Goal: Information Seeking & Learning: Find contact information

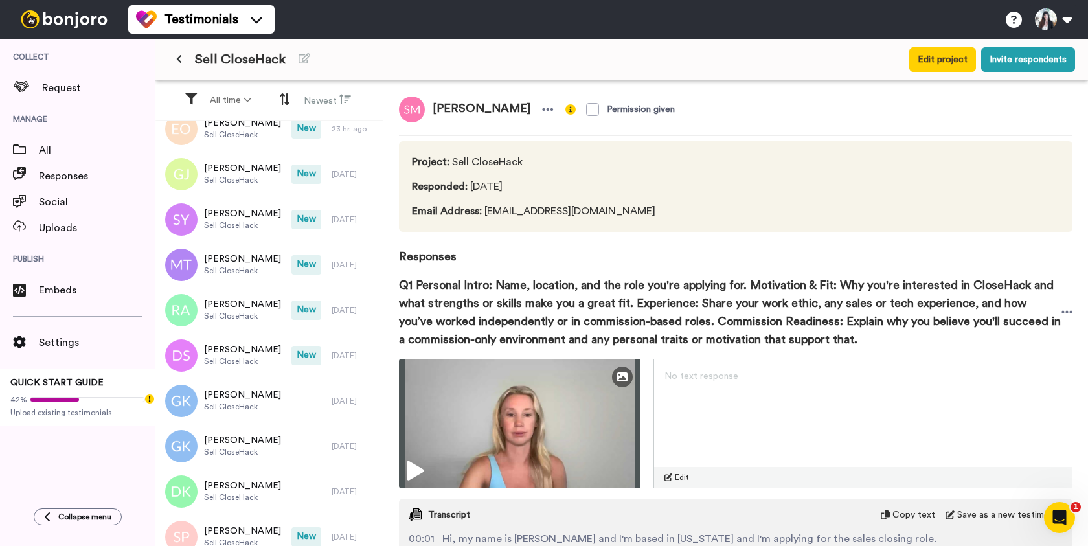
scroll to position [295, 0]
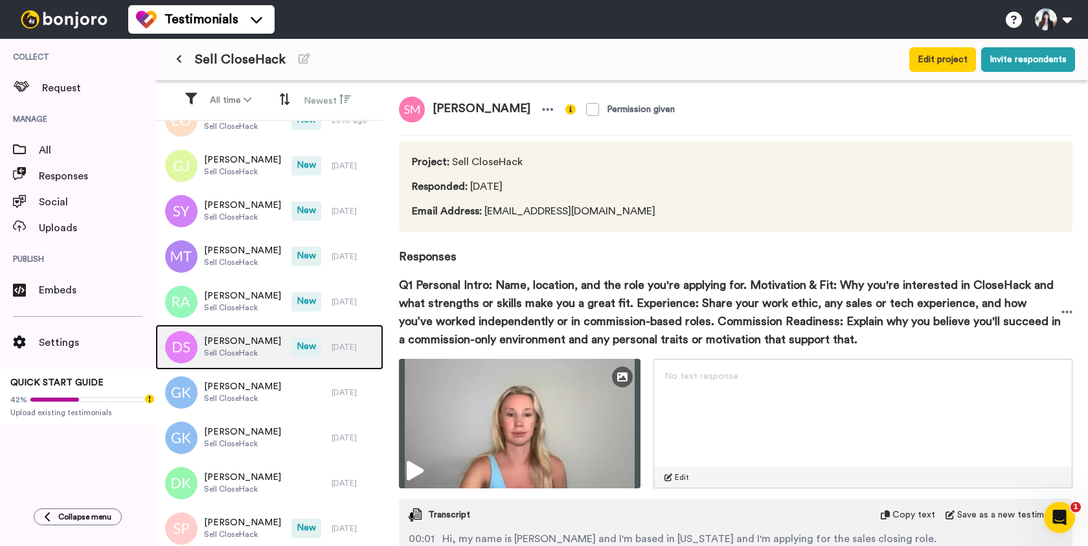
click at [261, 345] on span "[PERSON_NAME]" at bounding box center [242, 341] width 77 height 13
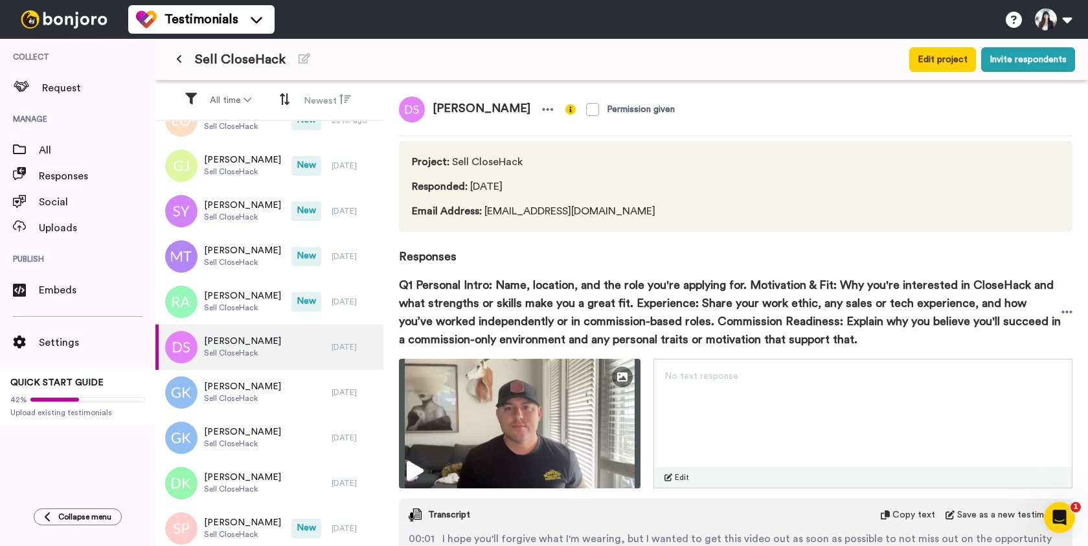
click at [479, 108] on span "[PERSON_NAME]" at bounding box center [481, 109] width 113 height 26
copy div "[PERSON_NAME]"
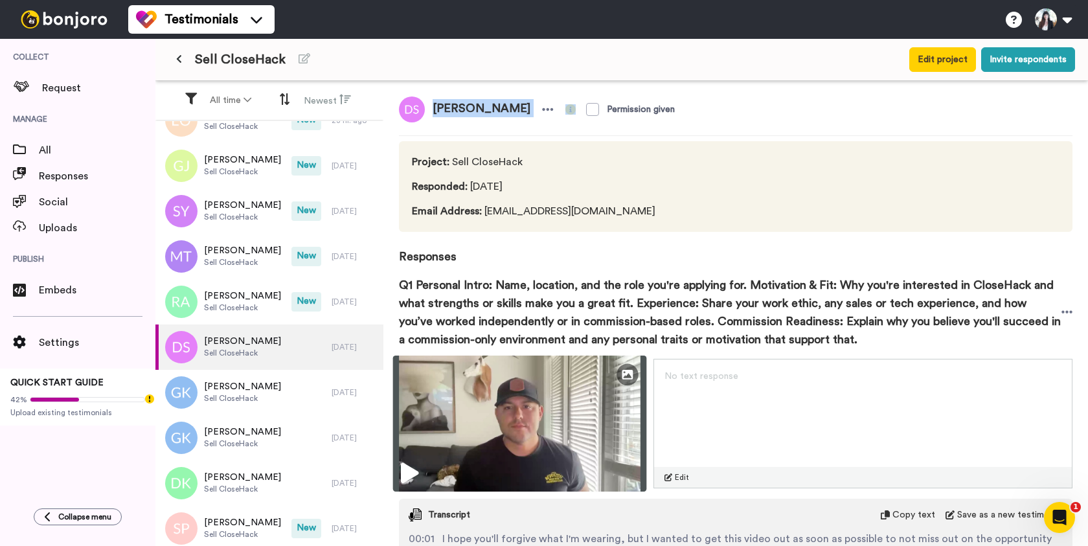
click at [519, 413] on img at bounding box center [520, 424] width 254 height 136
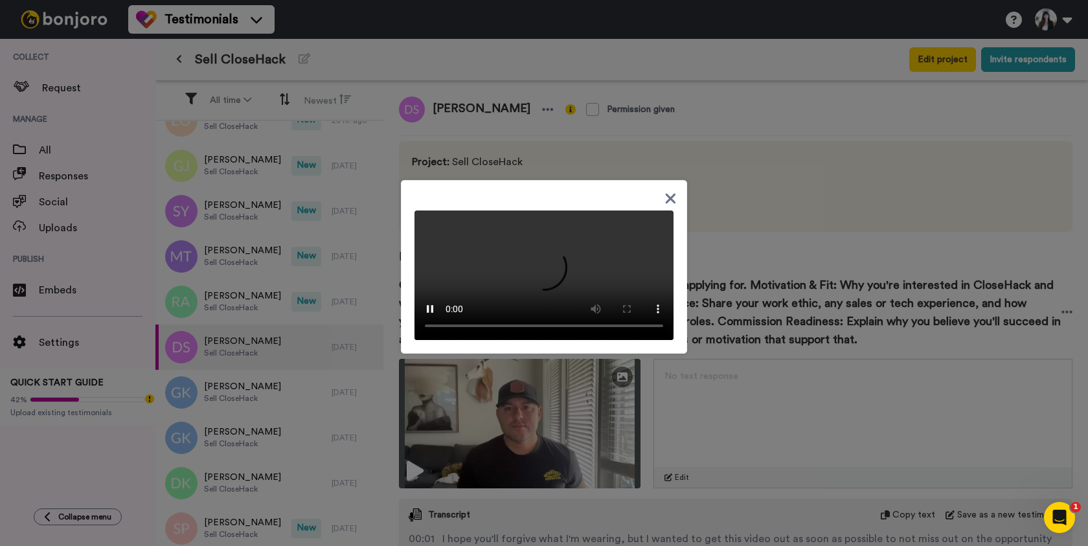
click at [671, 193] on icon at bounding box center [671, 198] width 10 height 10
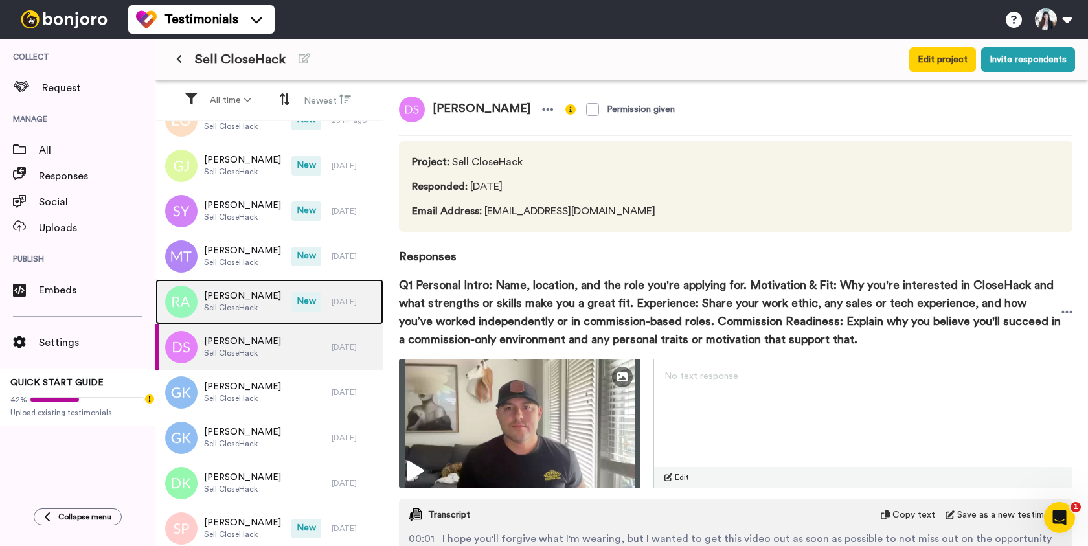
click at [242, 299] on span "[PERSON_NAME]" at bounding box center [242, 295] width 77 height 13
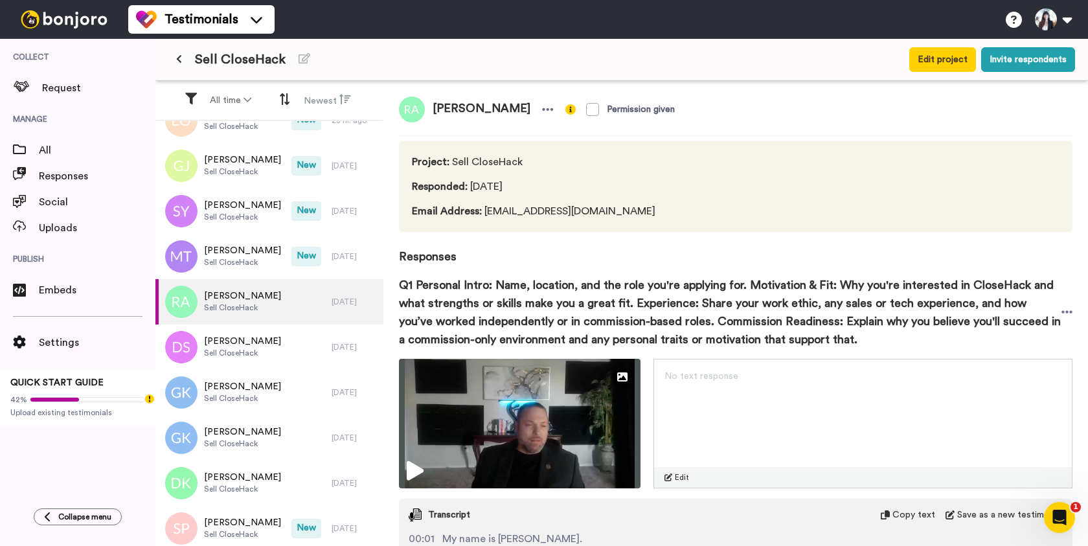
click at [479, 107] on span "[PERSON_NAME]" at bounding box center [481, 109] width 113 height 26
copy div "[PERSON_NAME]"
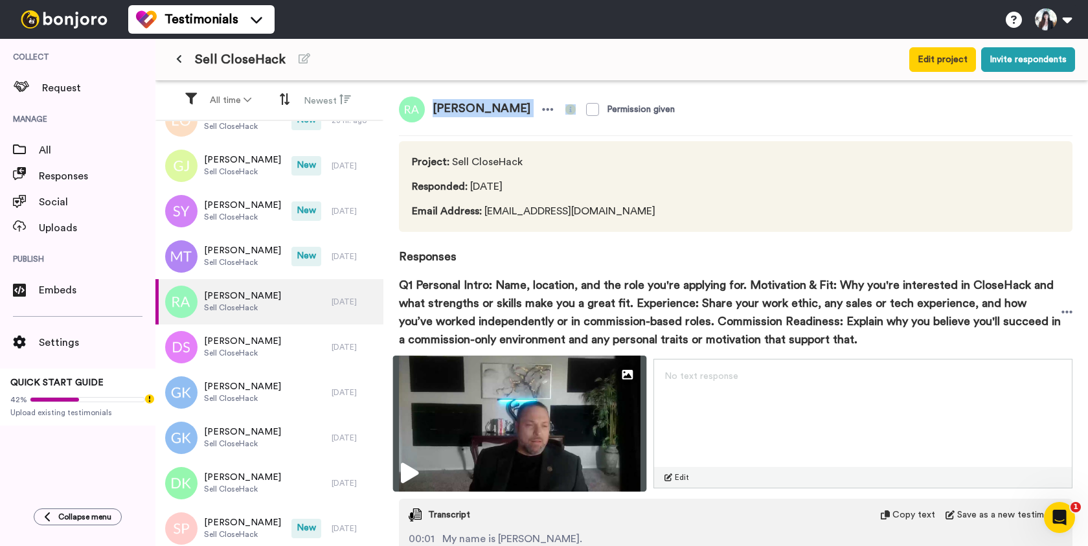
click at [510, 403] on img at bounding box center [520, 424] width 254 height 136
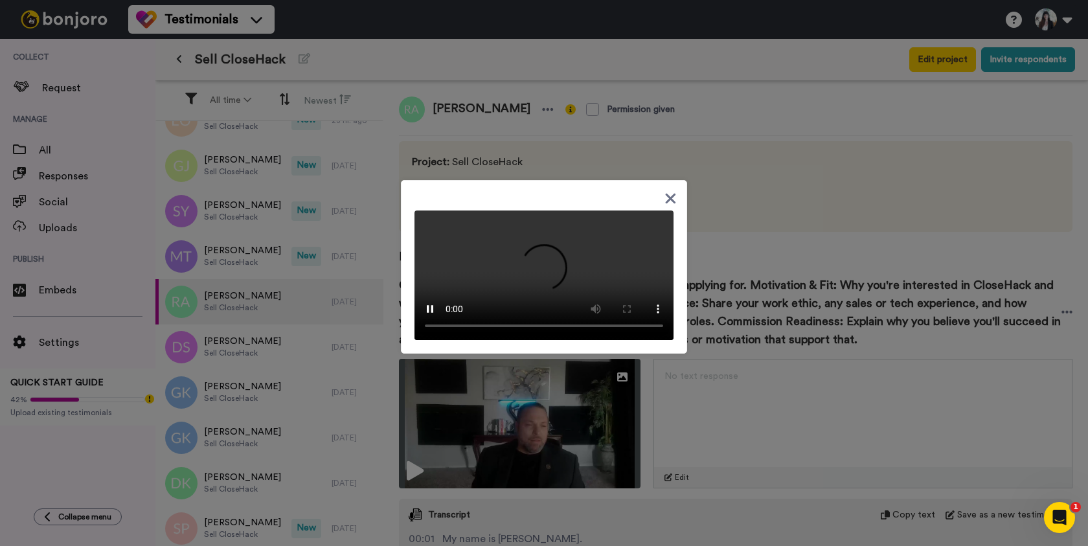
click at [668, 193] on icon at bounding box center [671, 198] width 10 height 10
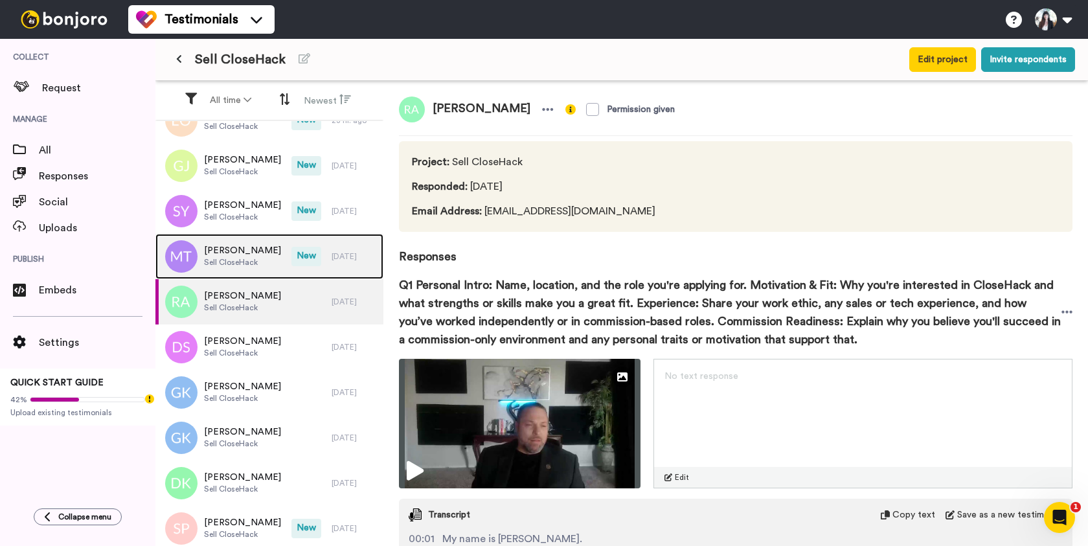
click at [236, 256] on span "[PERSON_NAME]" at bounding box center [242, 250] width 77 height 13
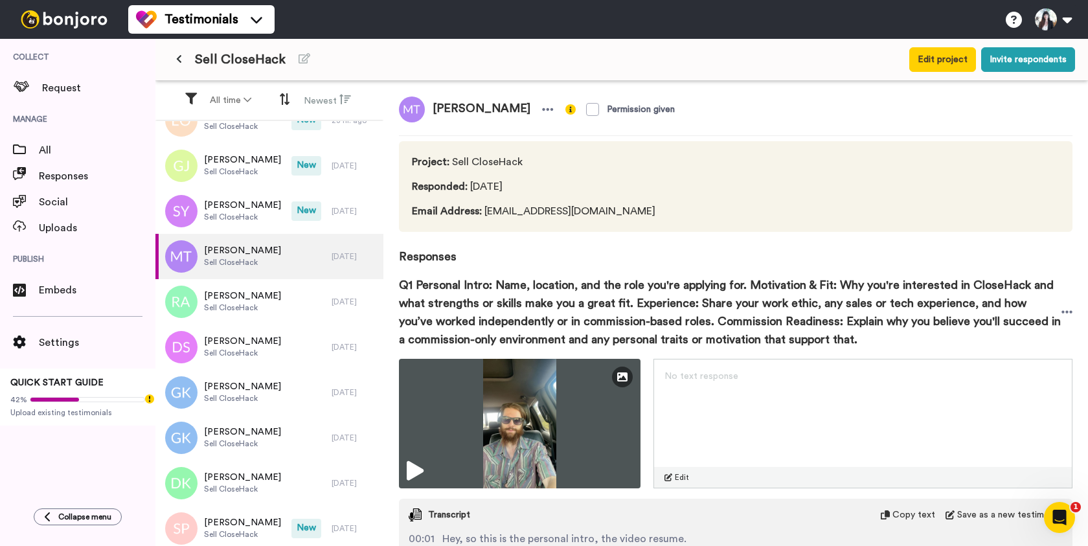
click at [460, 105] on span "[PERSON_NAME]" at bounding box center [481, 109] width 113 height 26
copy div "[PERSON_NAME]"
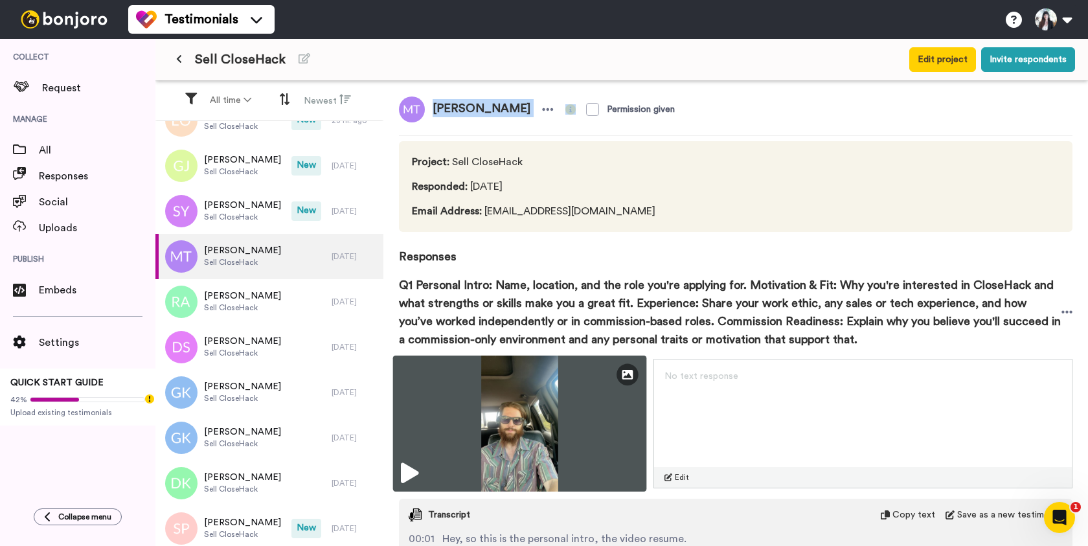
click at [499, 415] on img at bounding box center [520, 424] width 254 height 136
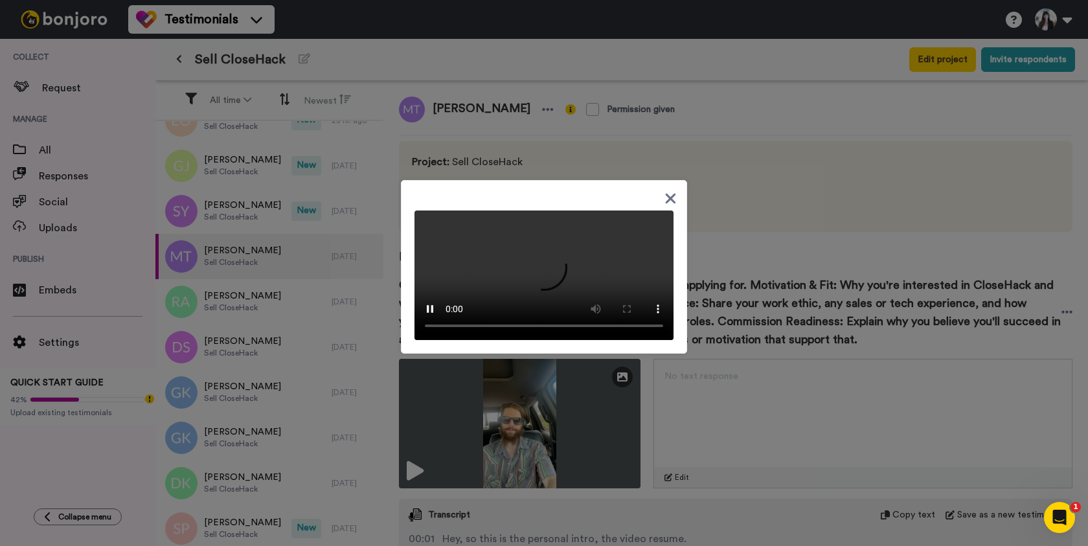
click at [669, 193] on icon at bounding box center [671, 198] width 10 height 10
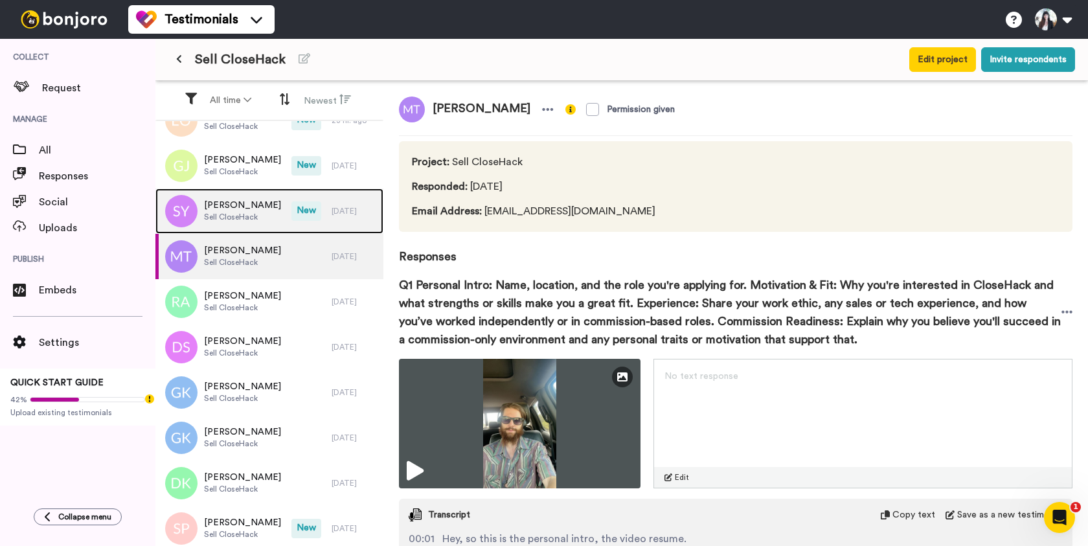
click at [267, 207] on div "[PERSON_NAME] CloseHack" at bounding box center [223, 210] width 136 height 45
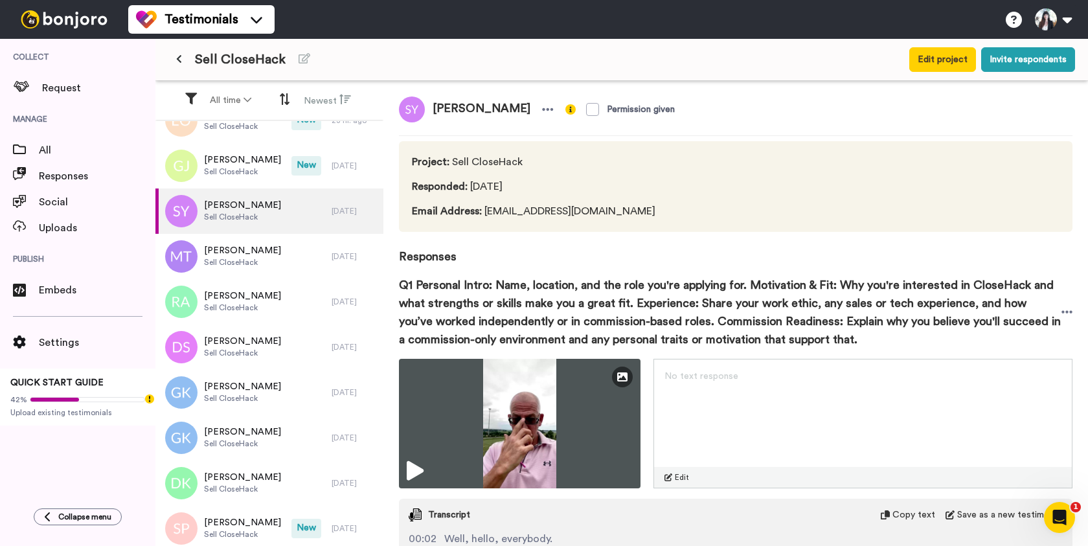
click at [453, 110] on span "[PERSON_NAME]" at bounding box center [481, 109] width 113 height 26
copy div "[PERSON_NAME]"
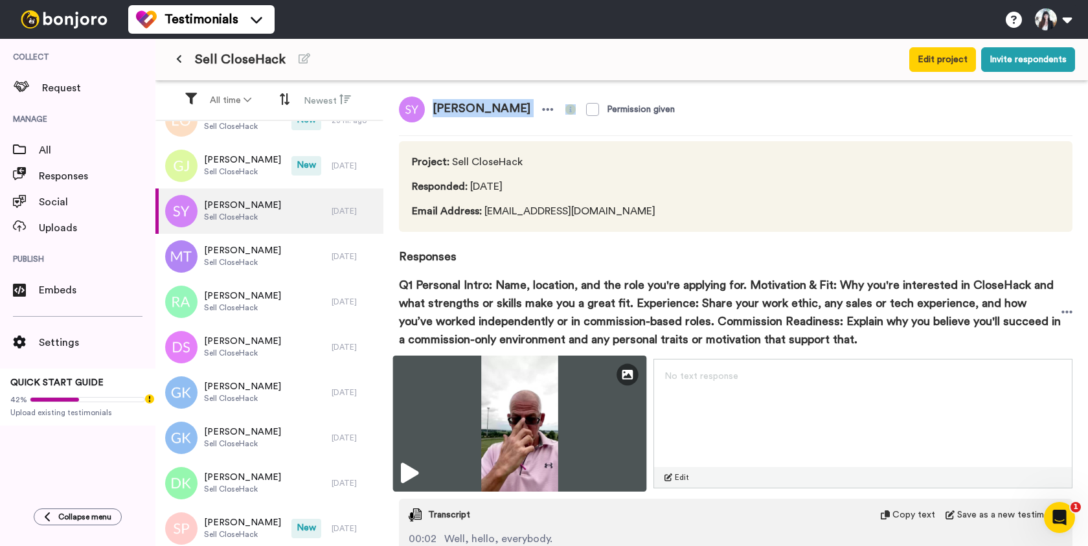
click at [505, 426] on img at bounding box center [520, 424] width 254 height 136
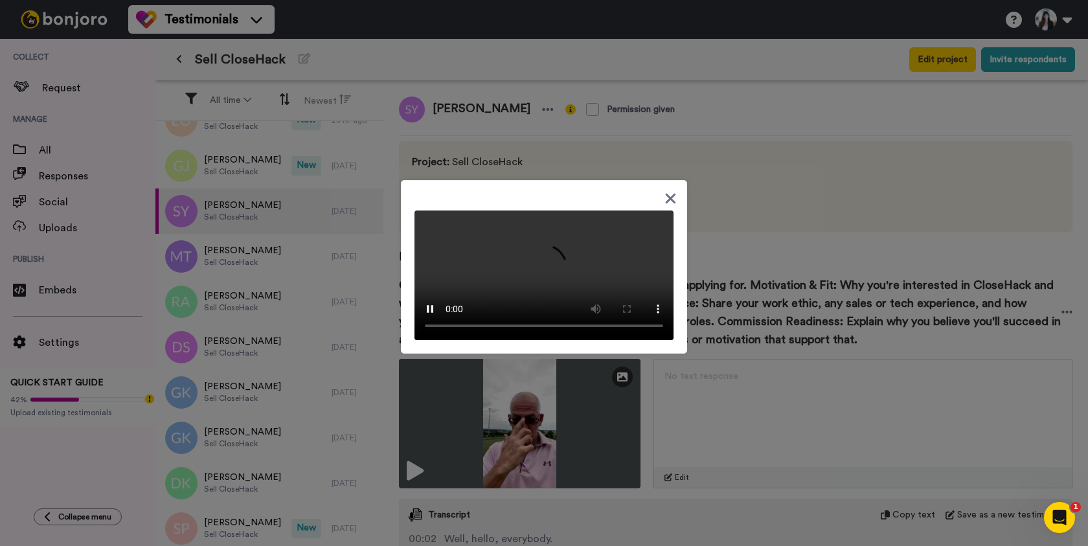
click at [669, 193] on icon at bounding box center [671, 198] width 10 height 10
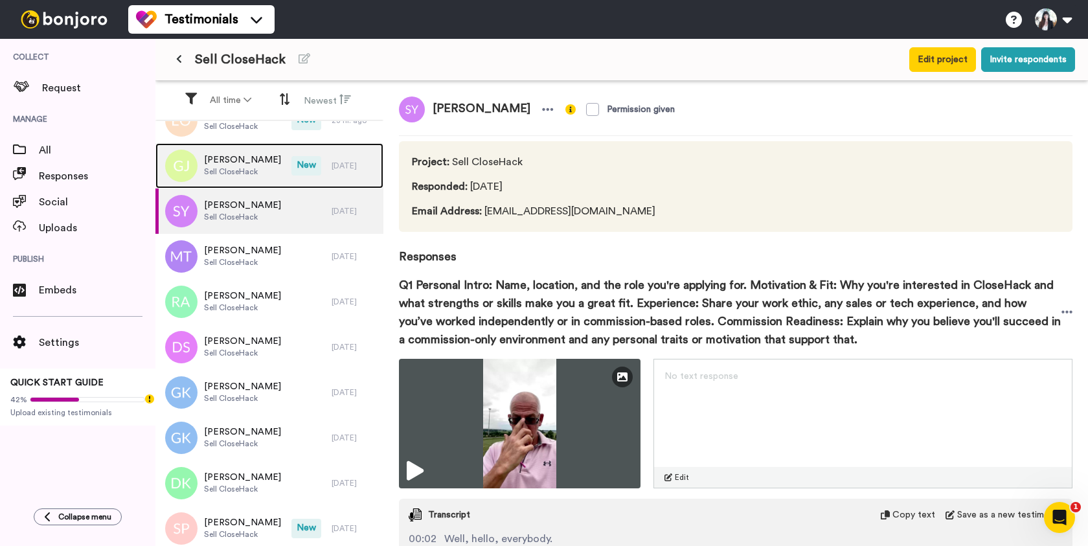
click at [253, 167] on span "Sell CloseHack" at bounding box center [242, 171] width 77 height 10
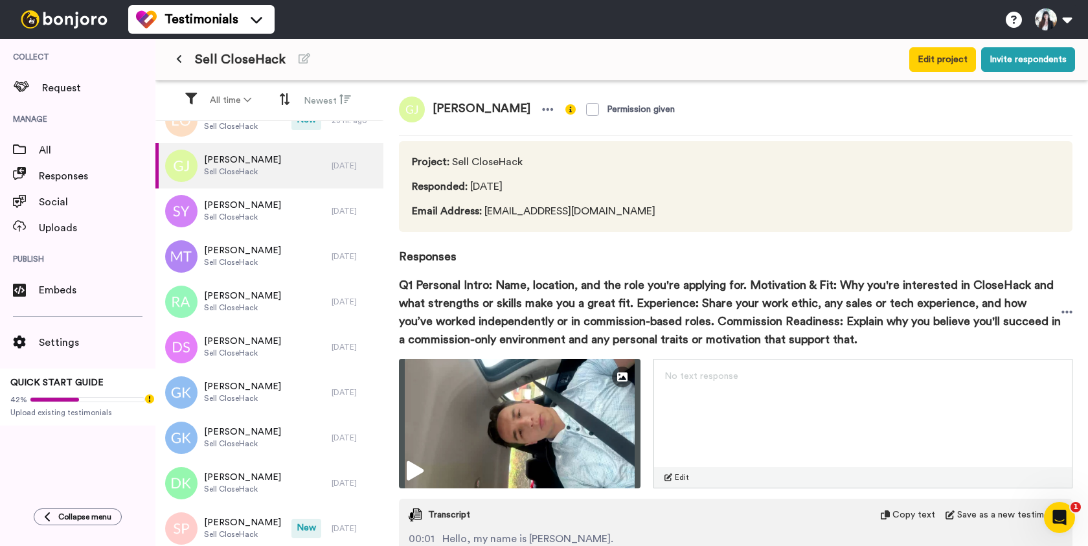
click at [488, 109] on span "[PERSON_NAME]" at bounding box center [481, 109] width 113 height 26
copy div "[PERSON_NAME]"
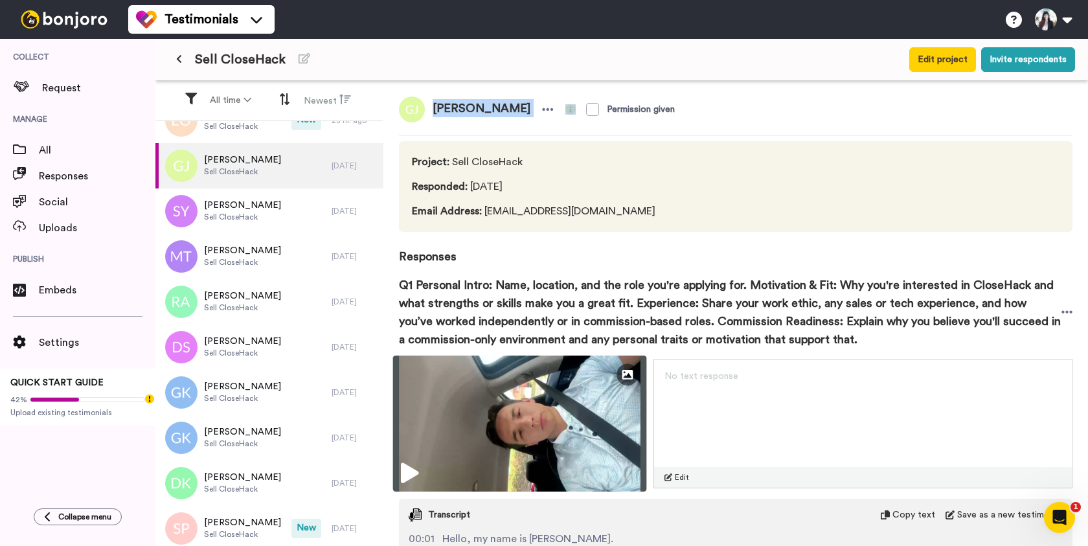
click at [528, 407] on img at bounding box center [520, 424] width 254 height 136
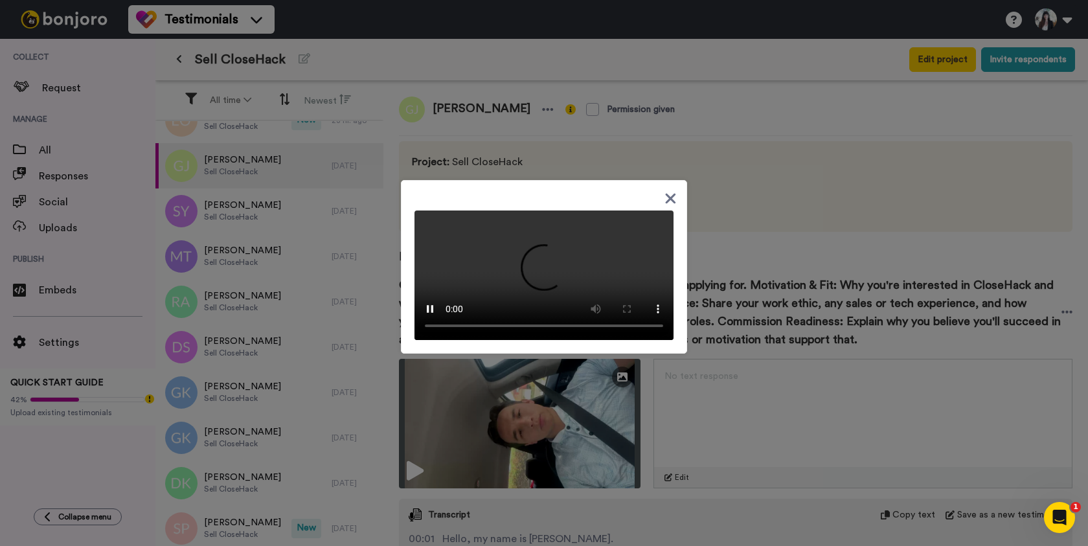
click at [666, 192] on icon at bounding box center [670, 198] width 12 height 16
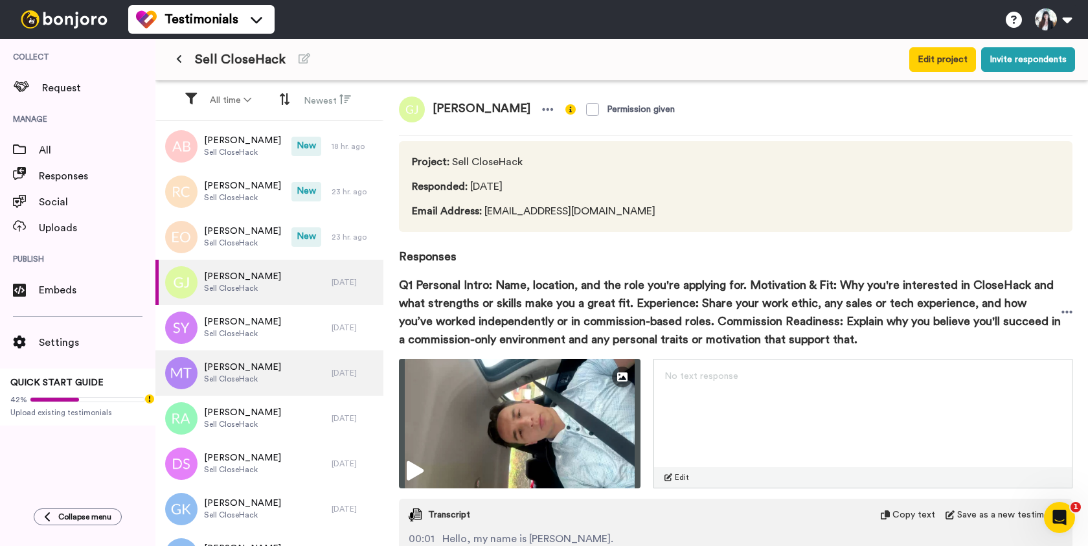
scroll to position [130, 0]
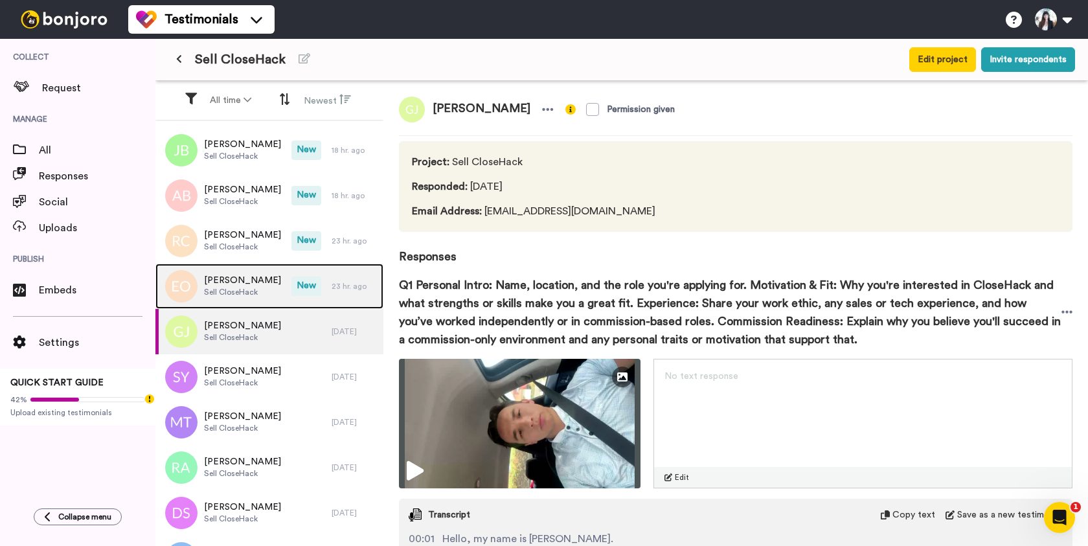
click at [273, 280] on span "[PERSON_NAME]" at bounding box center [242, 280] width 77 height 13
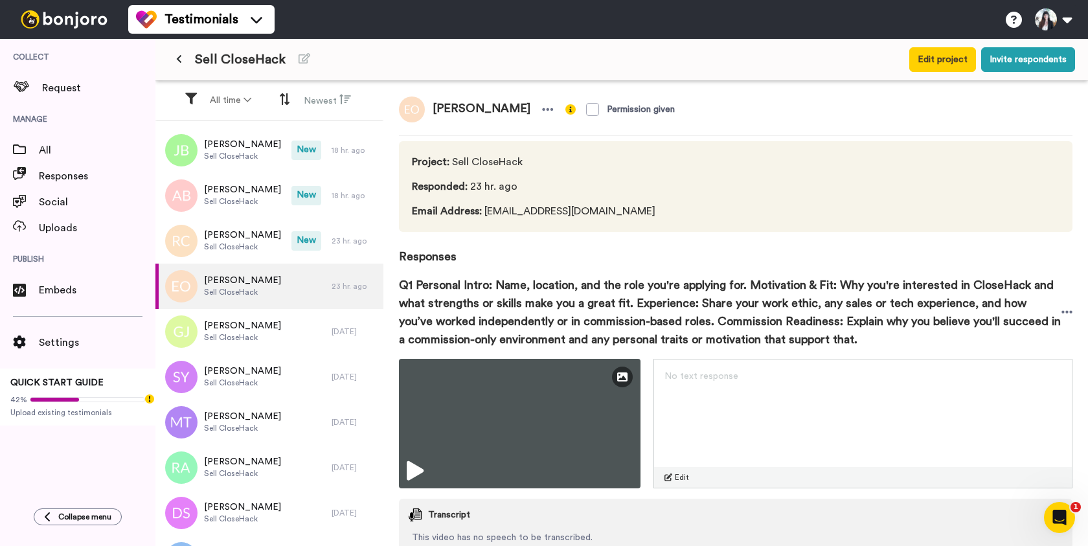
click at [460, 109] on span "[PERSON_NAME]" at bounding box center [481, 109] width 113 height 26
copy div "[PERSON_NAME]"
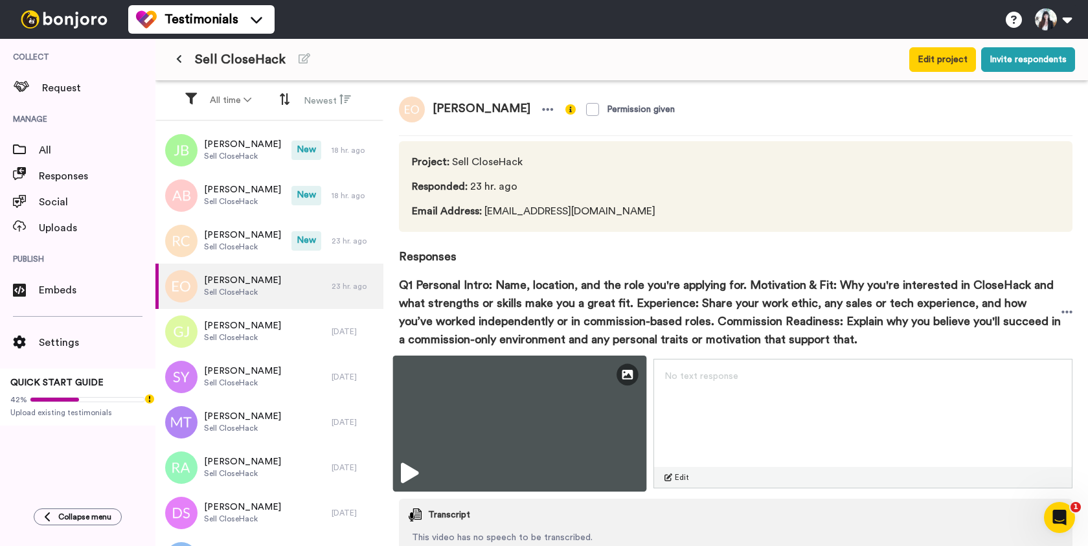
click at [496, 422] on div "Edit Thumbnail" at bounding box center [520, 424] width 254 height 136
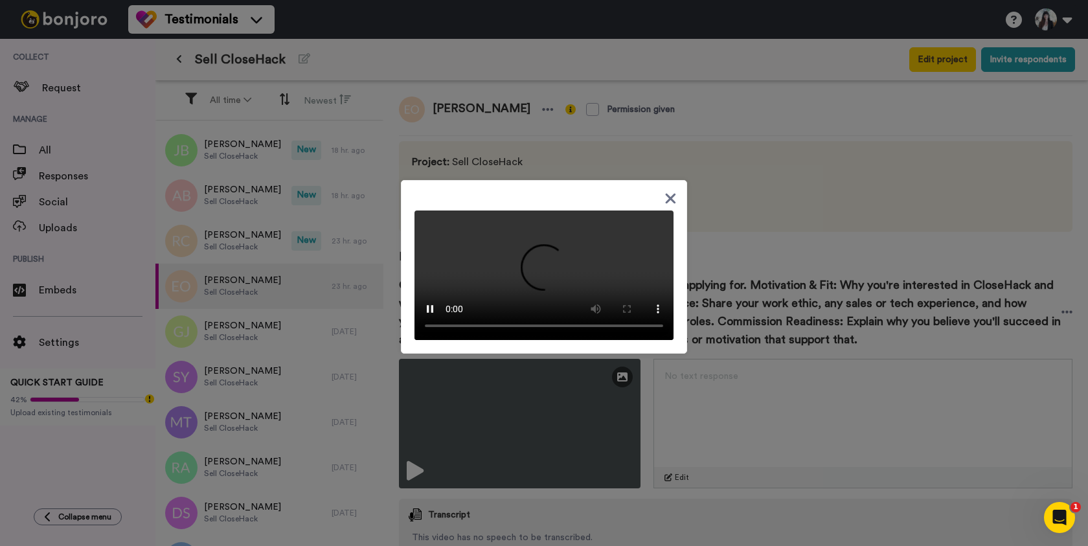
click at [667, 190] on icon at bounding box center [670, 198] width 12 height 16
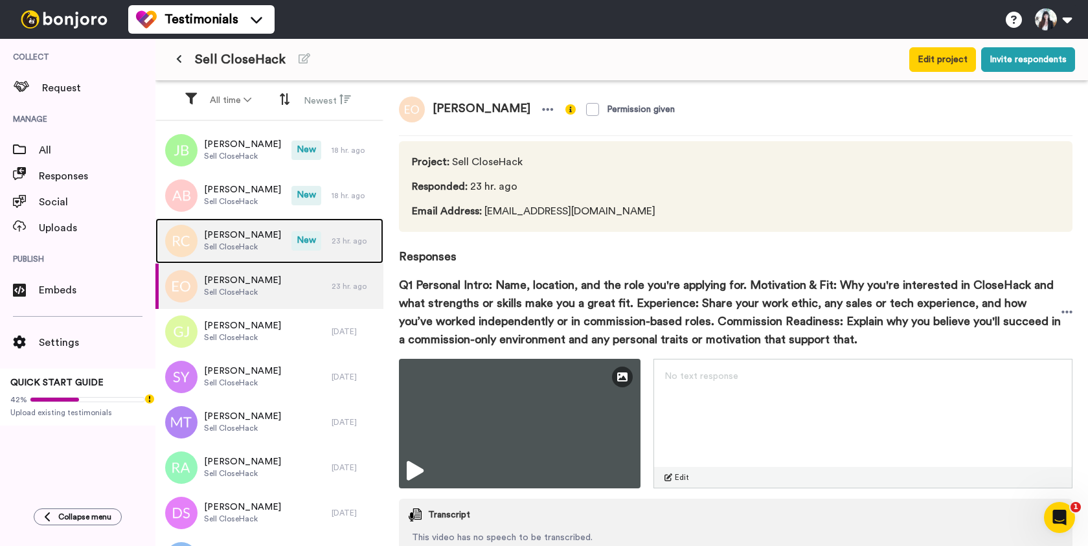
click at [264, 245] on div "[PERSON_NAME] Sell CloseHack" at bounding box center [223, 240] width 136 height 45
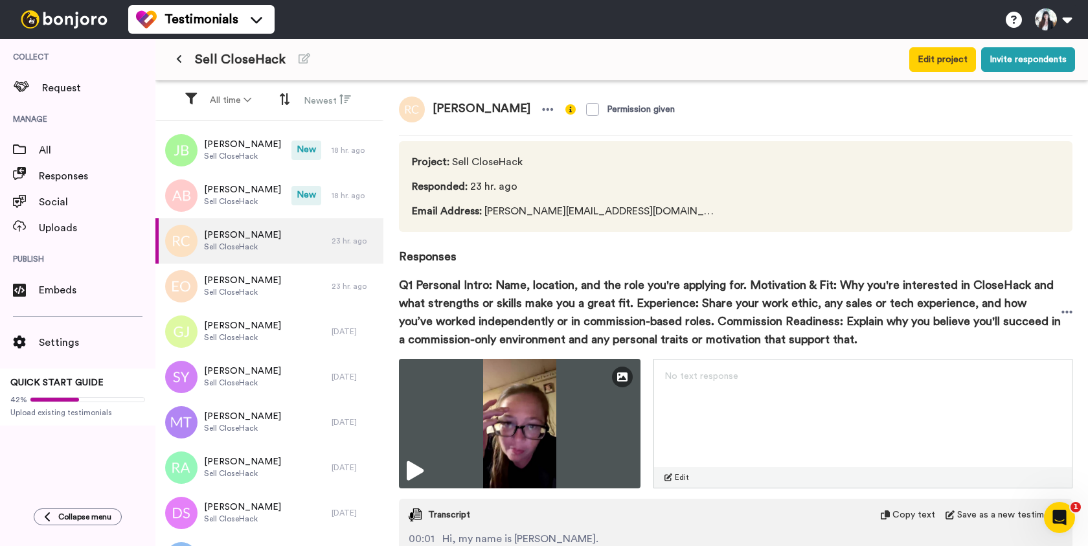
click at [464, 108] on span "[PERSON_NAME]" at bounding box center [481, 109] width 113 height 26
copy div "[PERSON_NAME]"
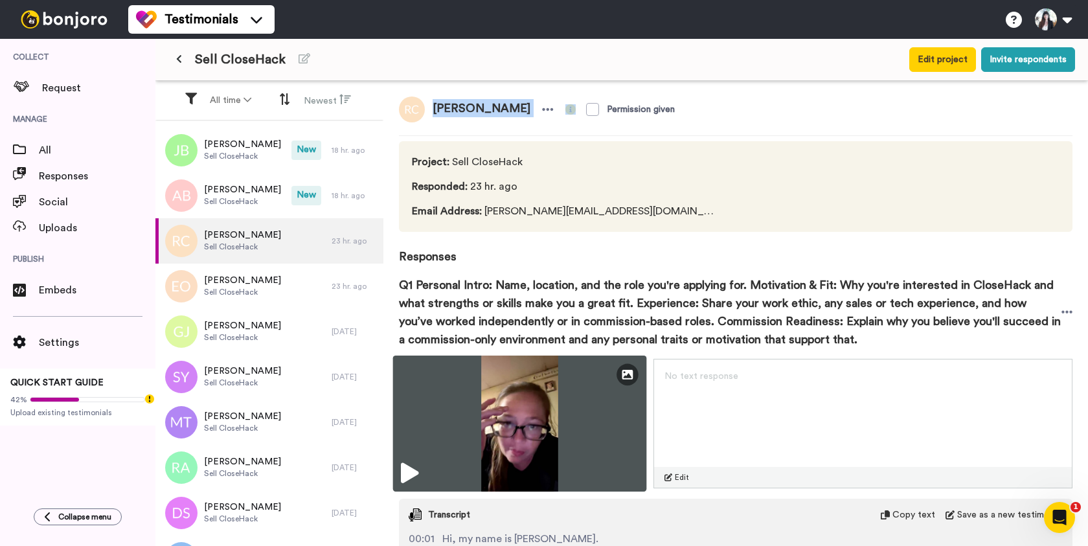
click at [526, 426] on img at bounding box center [520, 424] width 254 height 136
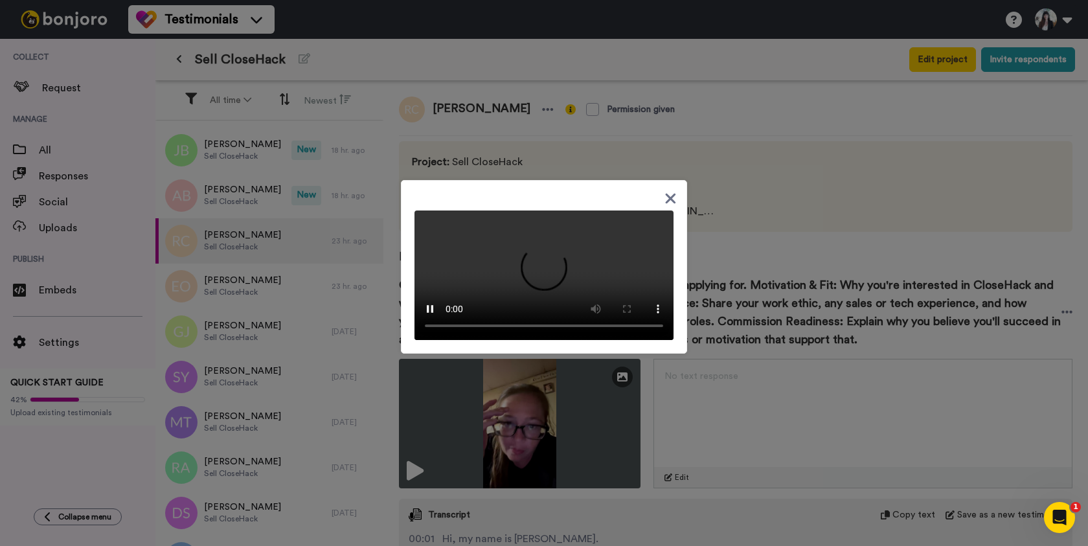
click at [668, 193] on icon at bounding box center [671, 198] width 10 height 10
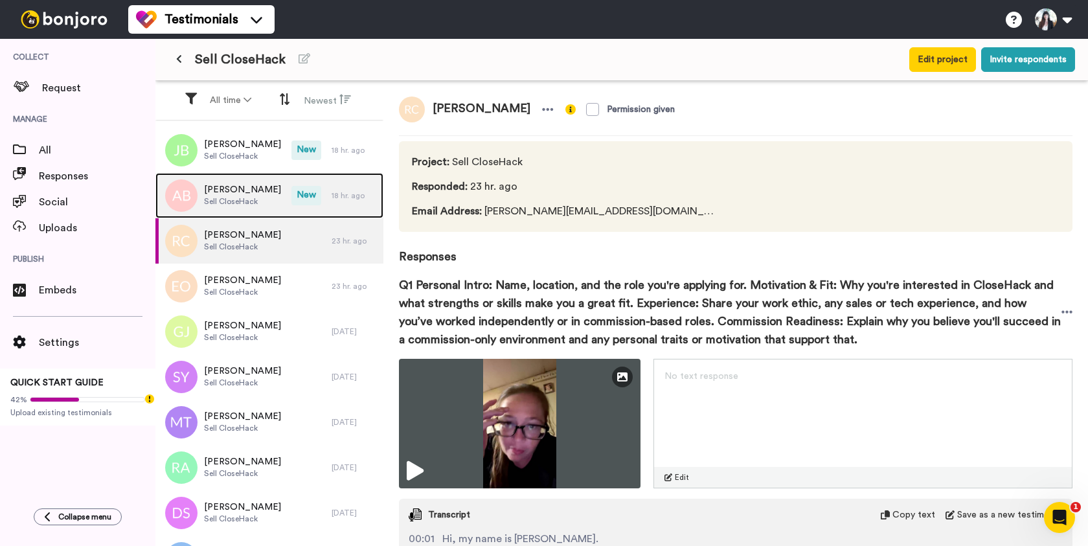
click at [271, 198] on span "Sell CloseHack" at bounding box center [242, 201] width 77 height 10
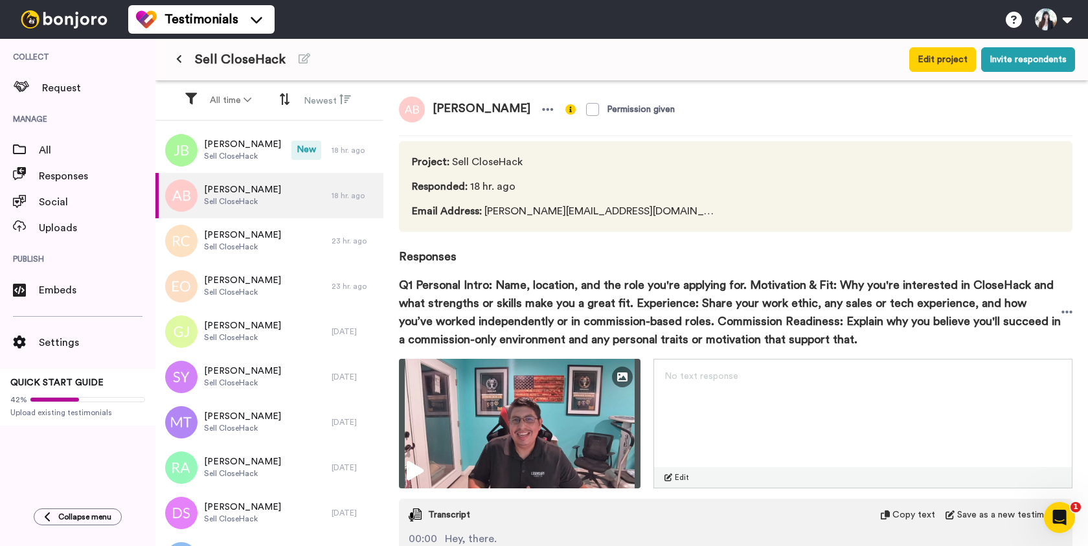
click at [464, 111] on span "[PERSON_NAME]" at bounding box center [481, 109] width 113 height 26
copy div "[PERSON_NAME]"
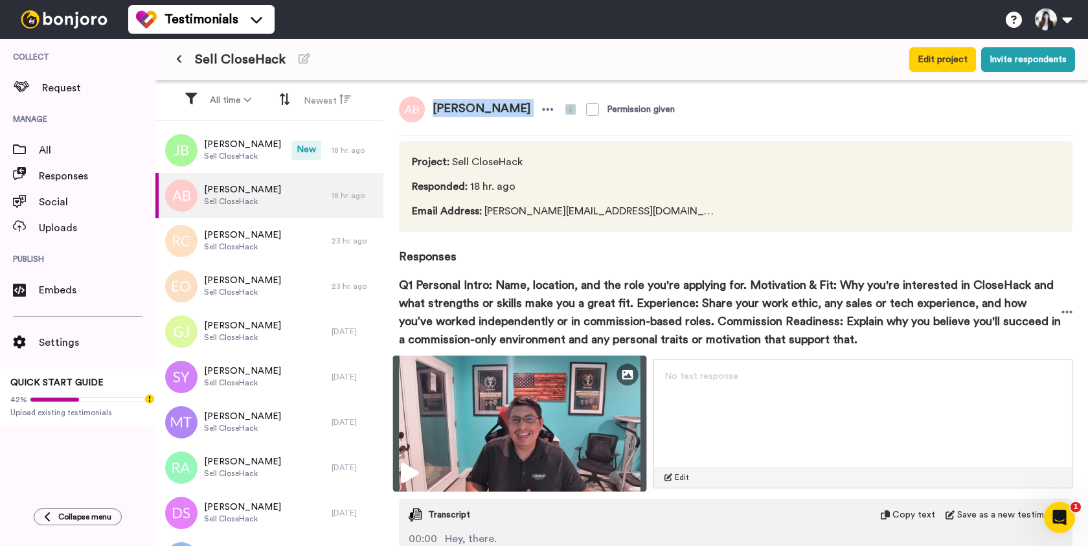
click at [484, 396] on img at bounding box center [520, 424] width 254 height 136
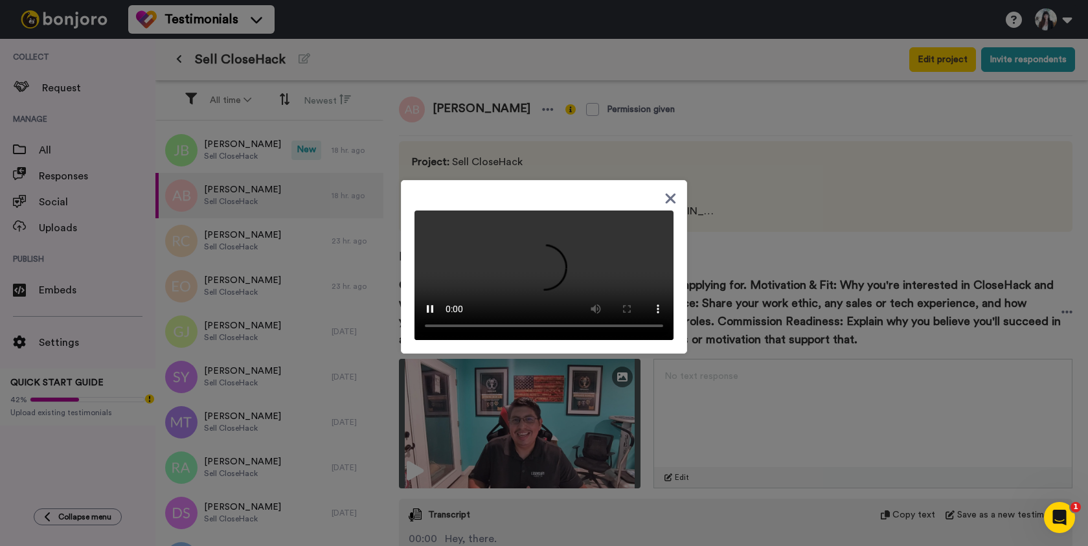
click at [668, 193] on icon at bounding box center [671, 198] width 10 height 10
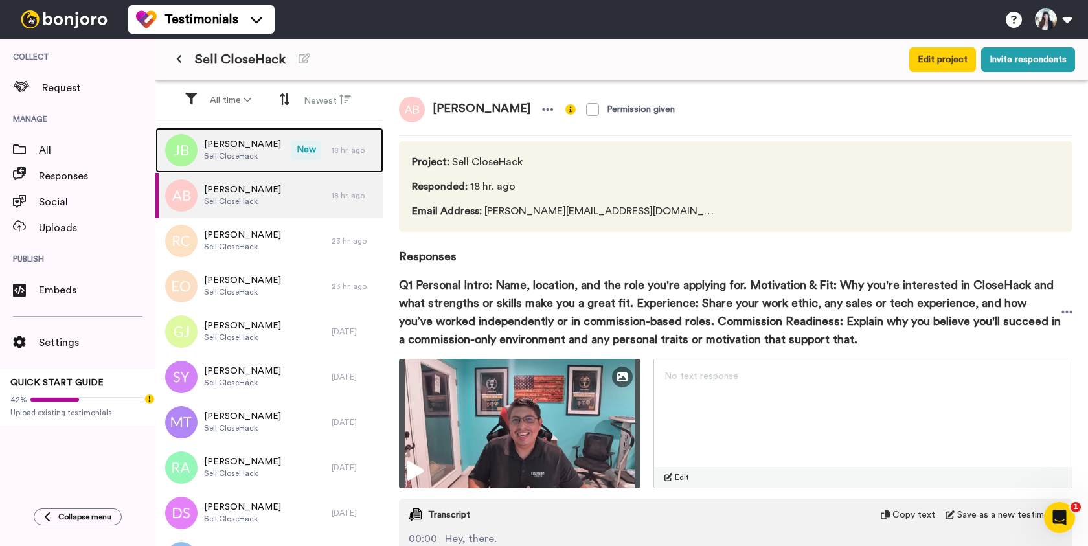
click at [240, 154] on span "Sell CloseHack" at bounding box center [242, 156] width 77 height 10
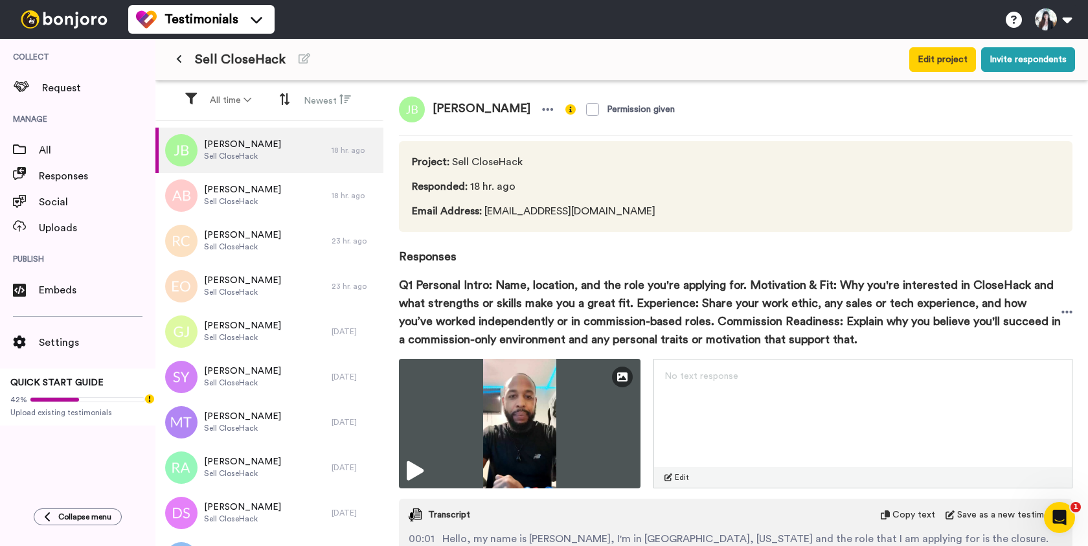
click at [468, 111] on span "[PERSON_NAME]" at bounding box center [481, 109] width 113 height 26
copy div "[PERSON_NAME]"
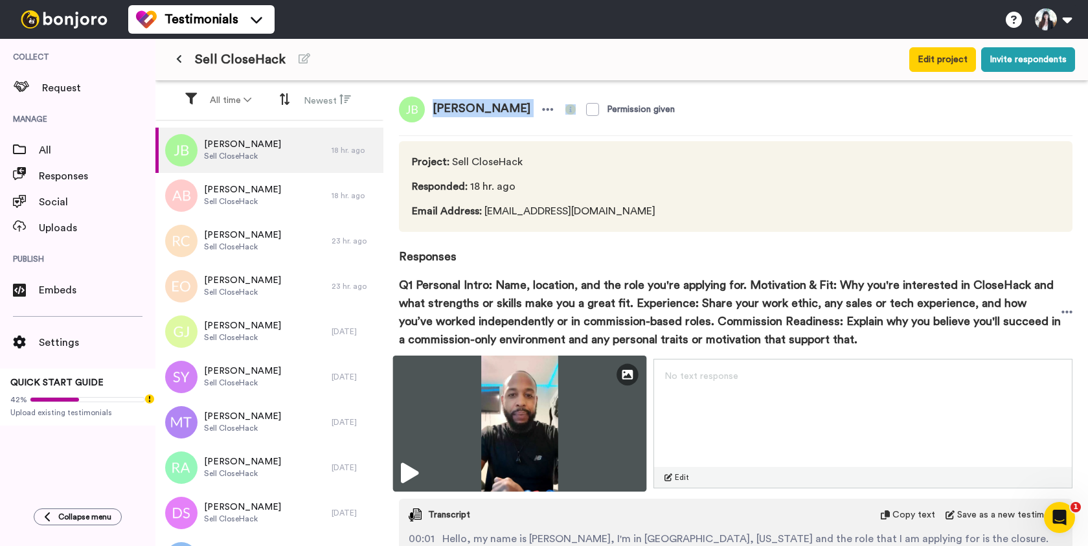
click at [493, 396] on img at bounding box center [520, 424] width 254 height 136
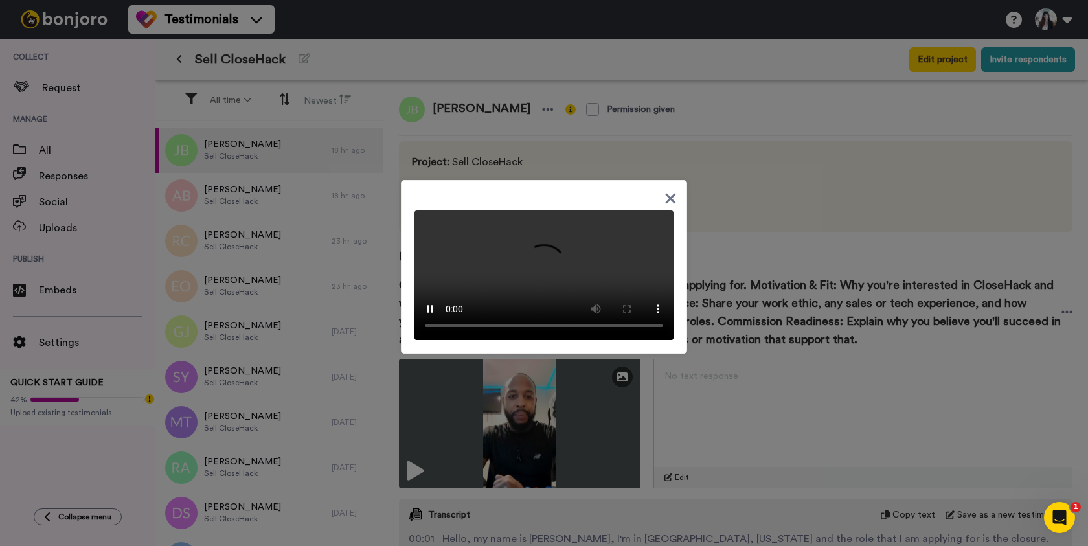
click at [670, 190] on icon at bounding box center [670, 198] width 12 height 16
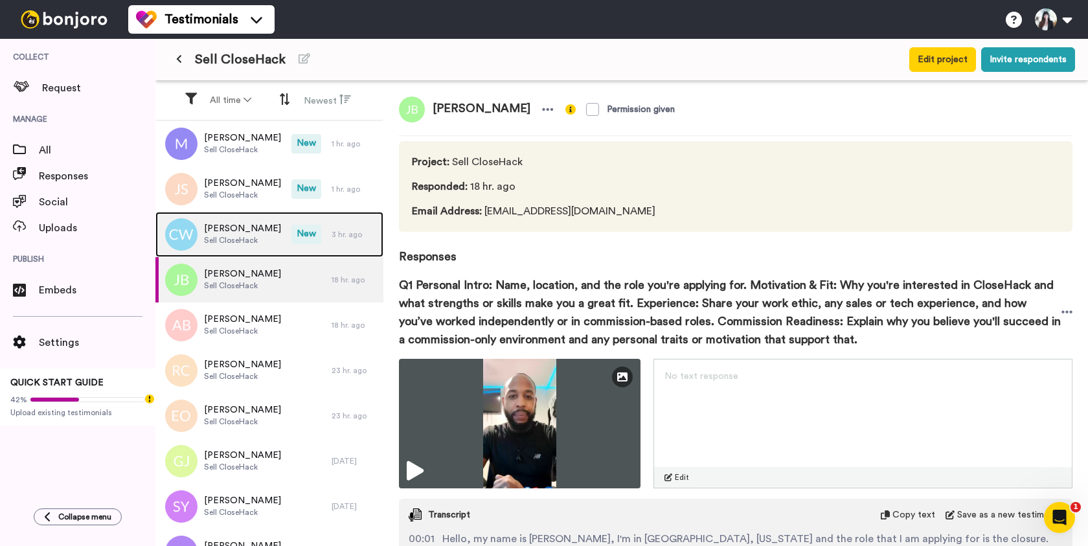
click at [269, 238] on span "Sell CloseHack" at bounding box center [242, 240] width 77 height 10
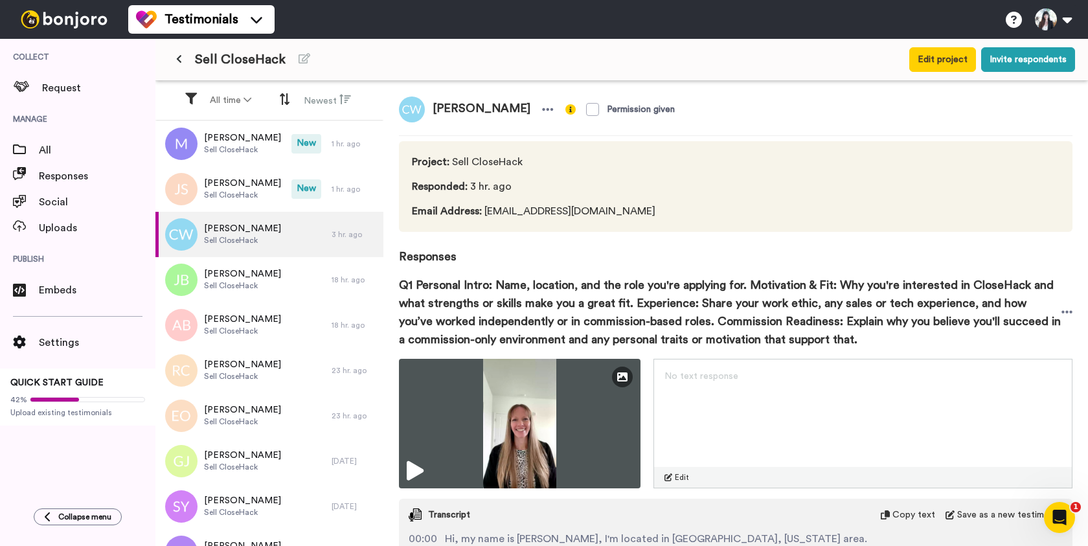
click at [449, 108] on span "[PERSON_NAME]" at bounding box center [481, 109] width 113 height 26
copy div "[PERSON_NAME]"
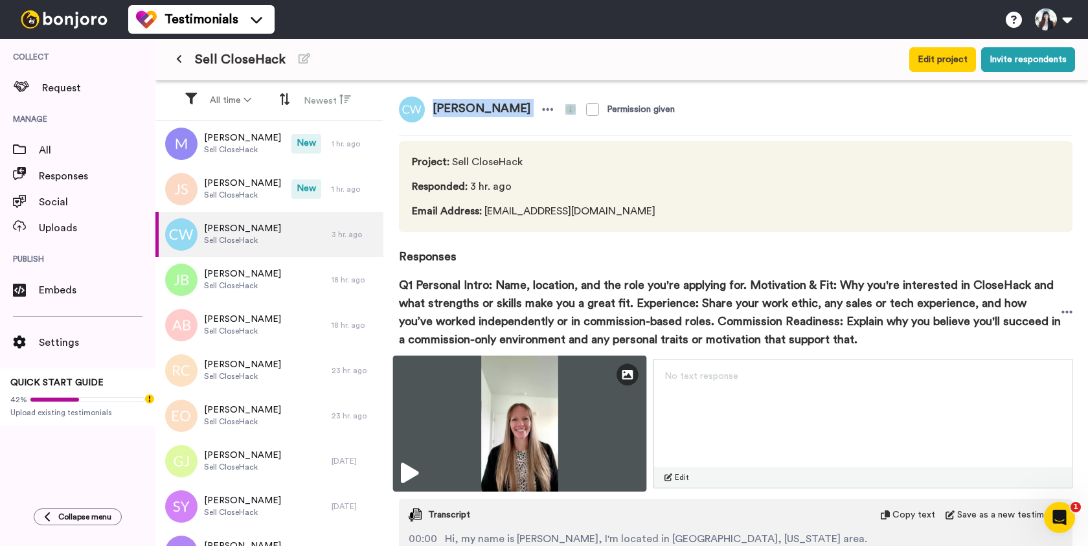
click at [520, 418] on img at bounding box center [520, 424] width 254 height 136
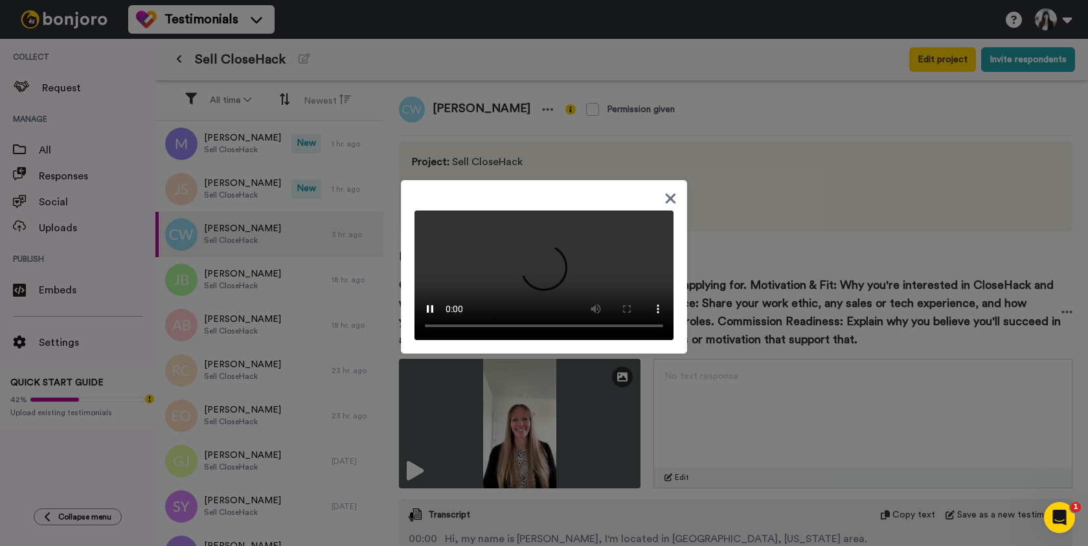
click at [667, 190] on icon at bounding box center [670, 198] width 12 height 16
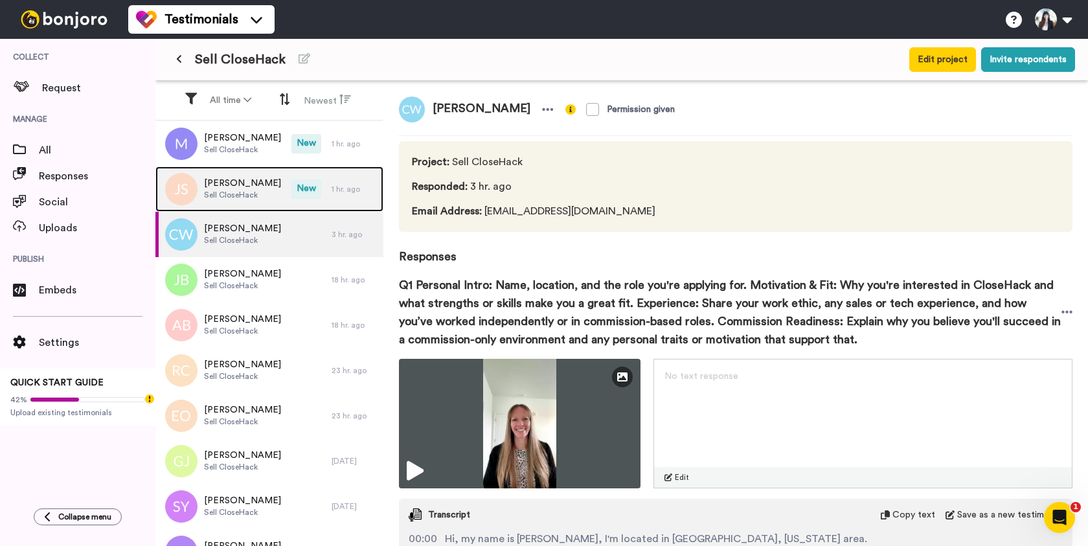
click at [262, 196] on div "[PERSON_NAME] Sell CloseHack" at bounding box center [223, 188] width 136 height 45
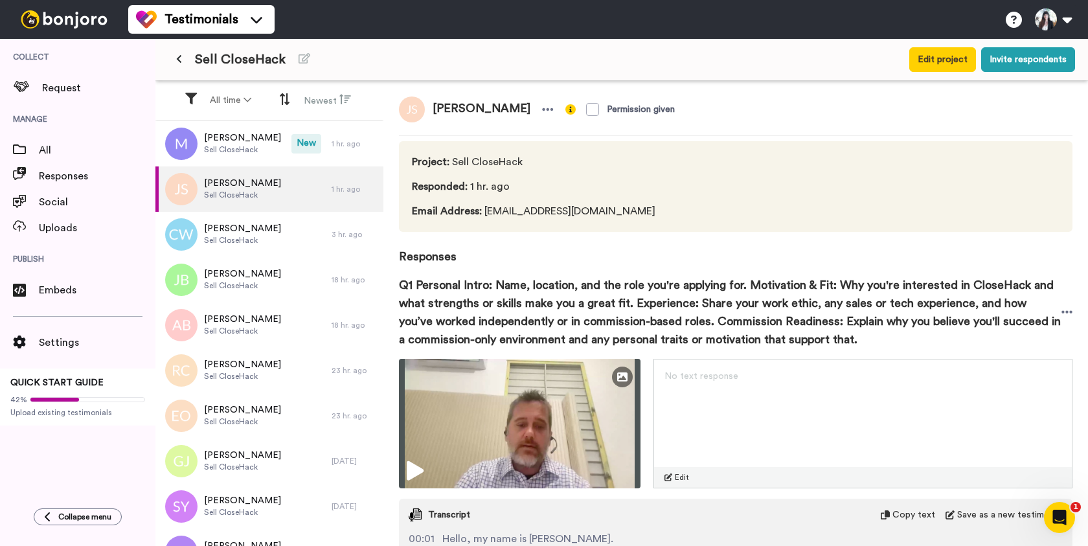
click at [490, 104] on span "[PERSON_NAME]" at bounding box center [481, 109] width 113 height 26
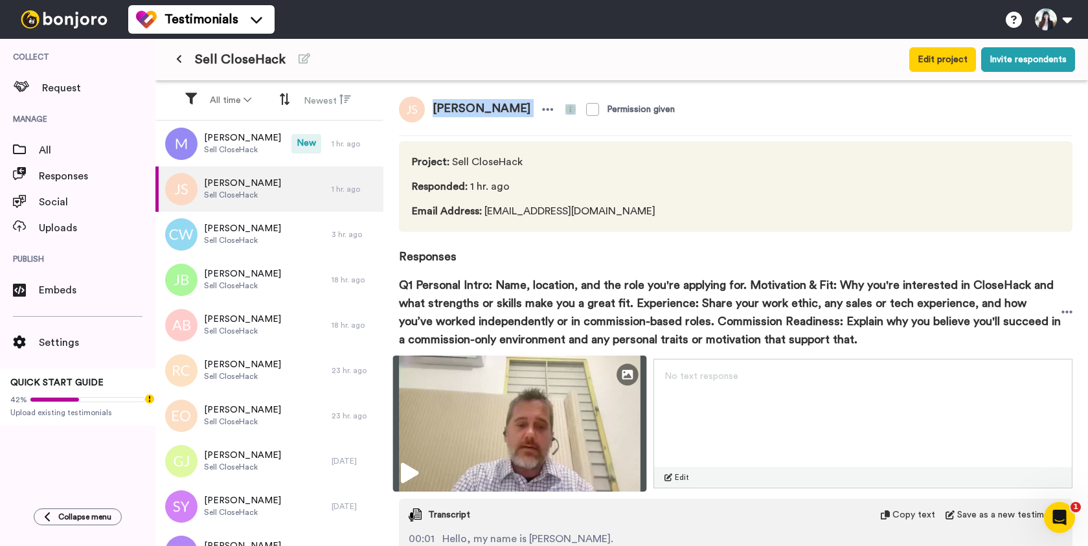
click at [514, 401] on img at bounding box center [520, 424] width 254 height 136
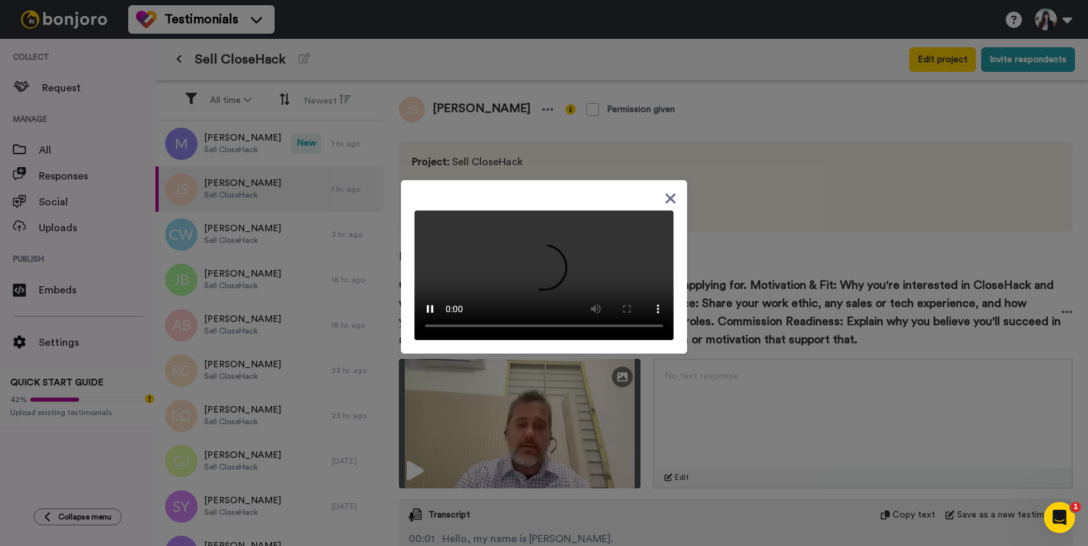
click at [669, 190] on icon at bounding box center [670, 198] width 12 height 16
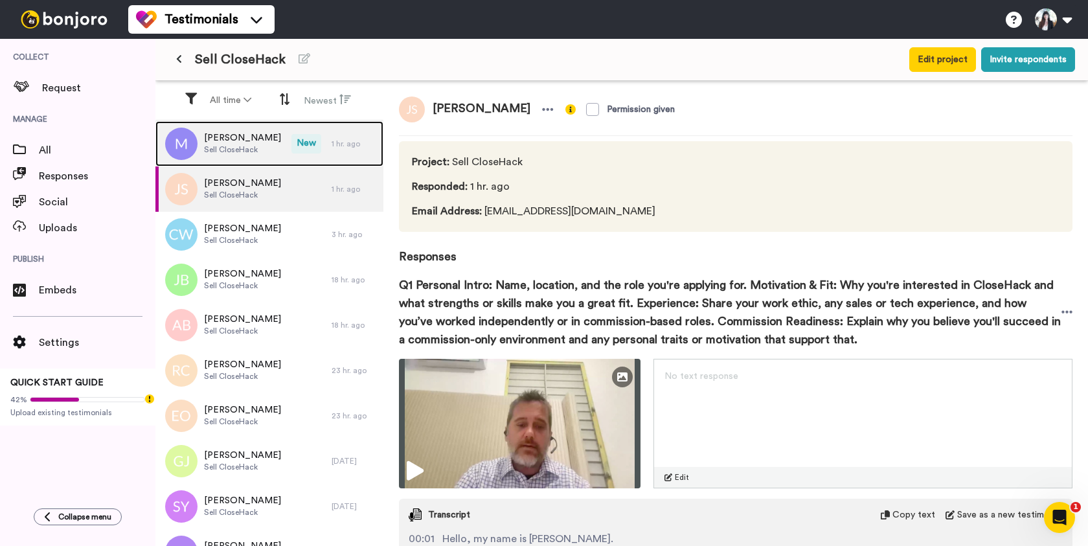
click at [256, 142] on span "[PERSON_NAME]" at bounding box center [242, 137] width 77 height 13
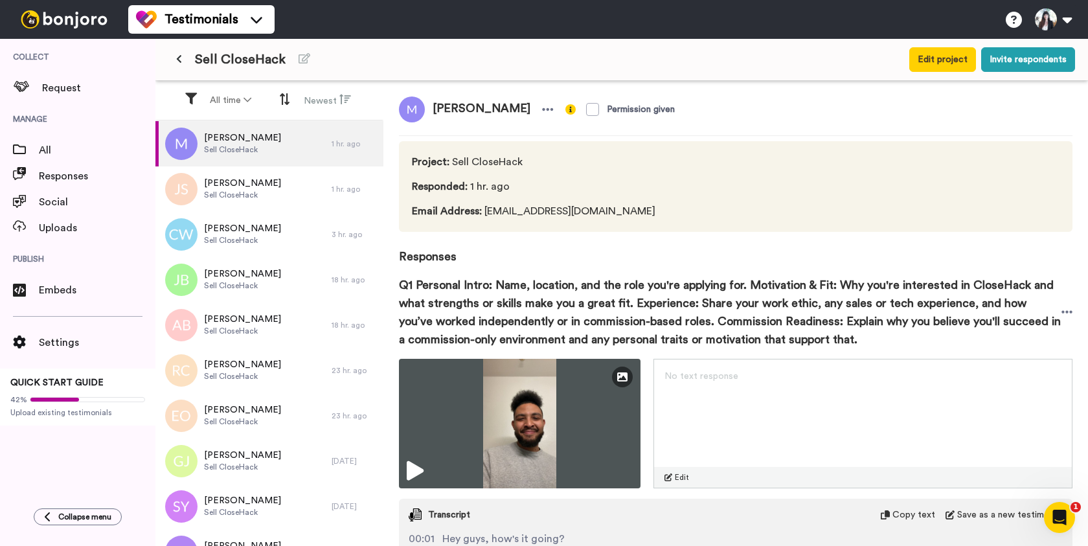
click at [456, 107] on span "[PERSON_NAME]" at bounding box center [481, 109] width 113 height 26
click at [518, 213] on span "Email Address : [EMAIL_ADDRESS][DOMAIN_NAME]" at bounding box center [533, 211] width 243 height 16
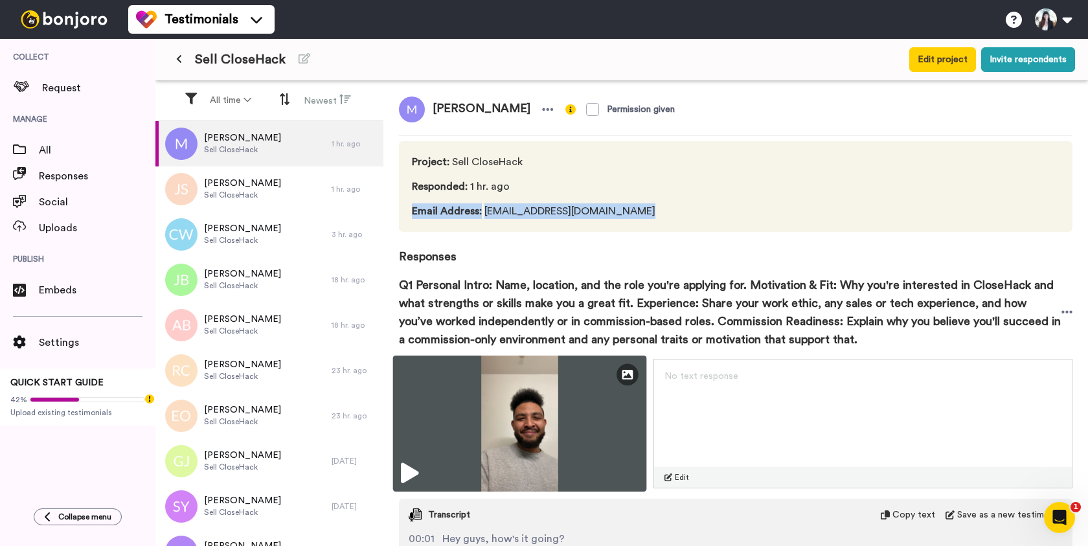
click at [512, 392] on img at bounding box center [520, 424] width 254 height 136
